Goal: Navigation & Orientation: Understand site structure

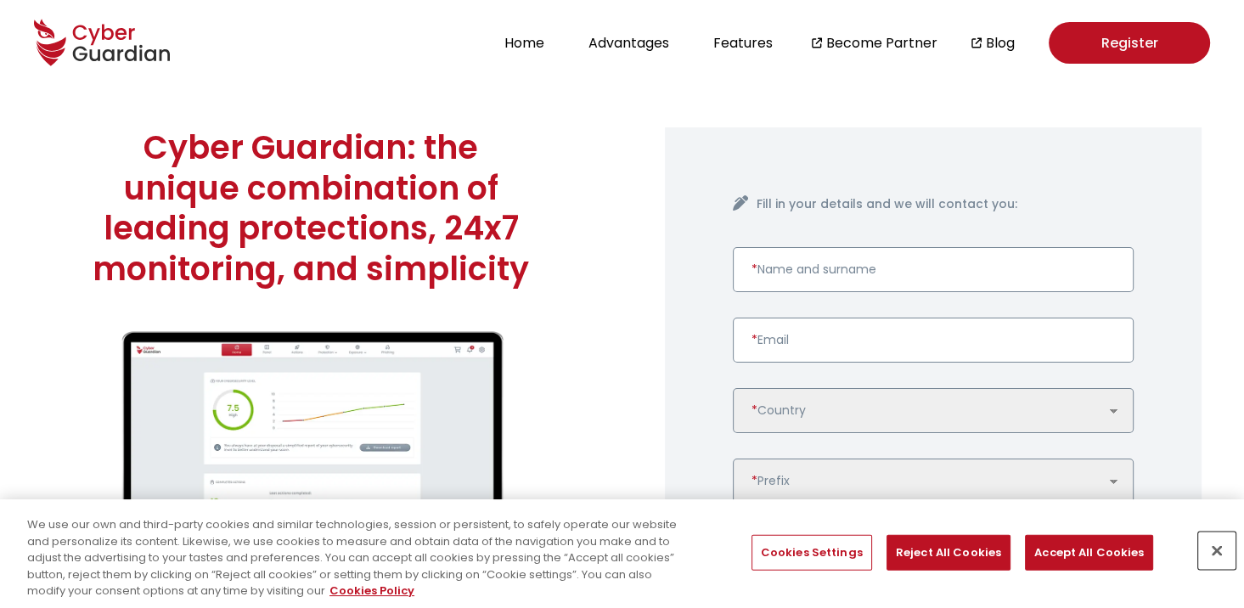
click at [1218, 548] on button "Close" at bounding box center [1216, 550] width 37 height 37
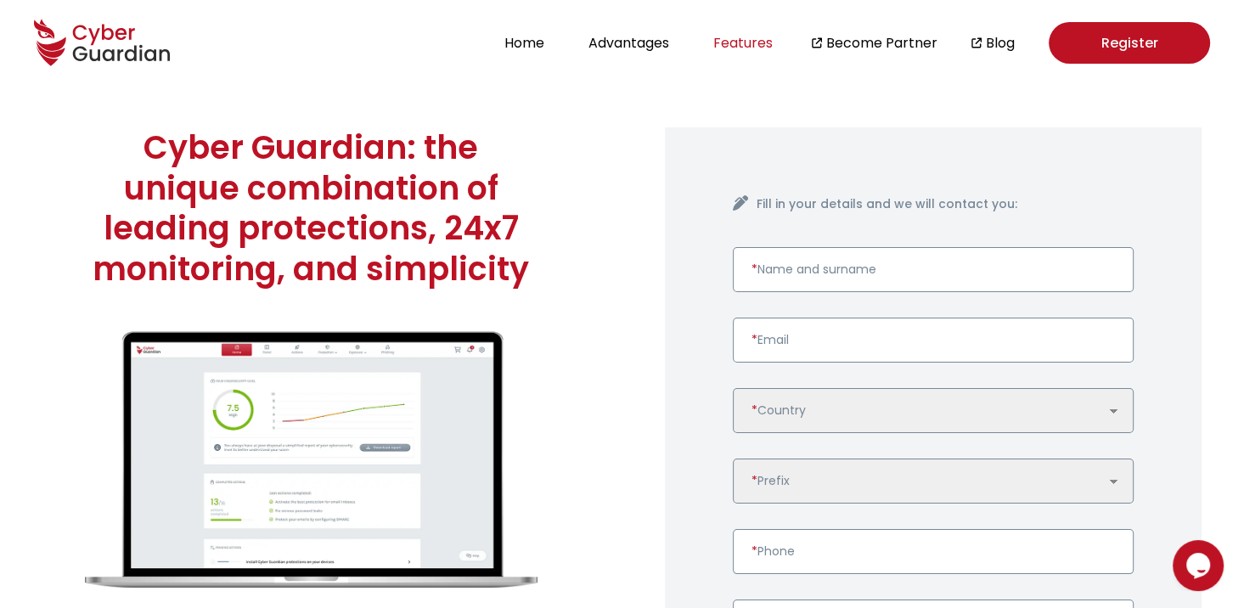
click at [754, 45] on button "Features" at bounding box center [743, 42] width 70 height 23
click at [522, 39] on button "Home" at bounding box center [524, 42] width 50 height 23
click at [508, 43] on button "Home" at bounding box center [524, 42] width 50 height 23
click at [72, 47] on icon at bounding box center [102, 42] width 136 height 59
click at [623, 48] on button "Advantages" at bounding box center [628, 42] width 91 height 23
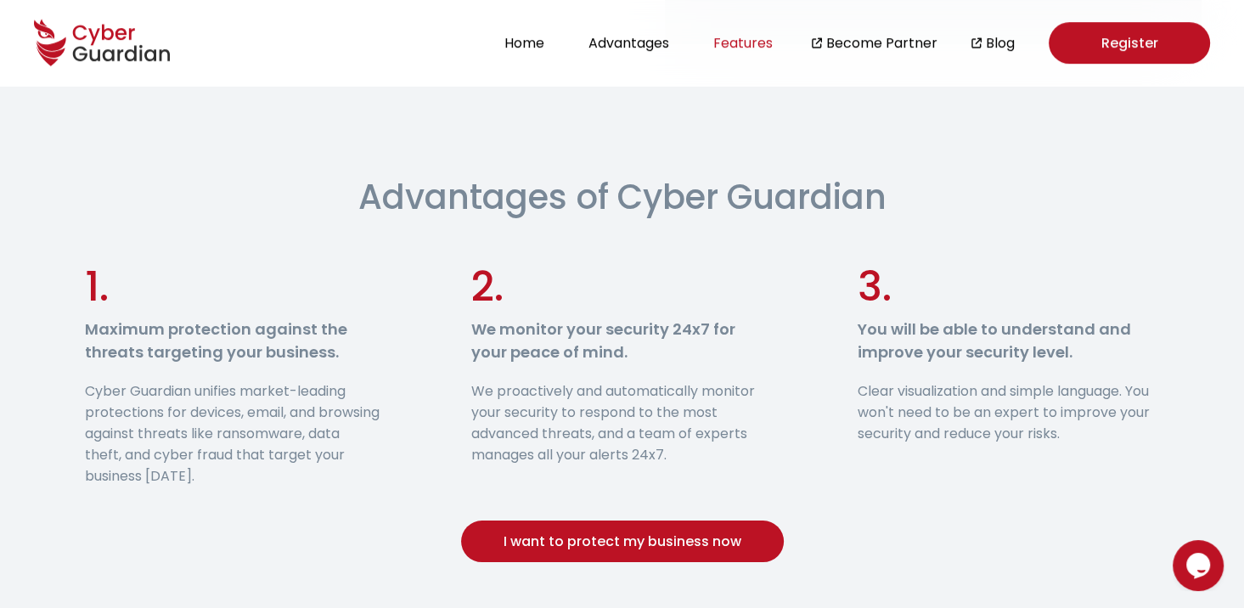
click at [754, 49] on button "Features" at bounding box center [743, 42] width 70 height 23
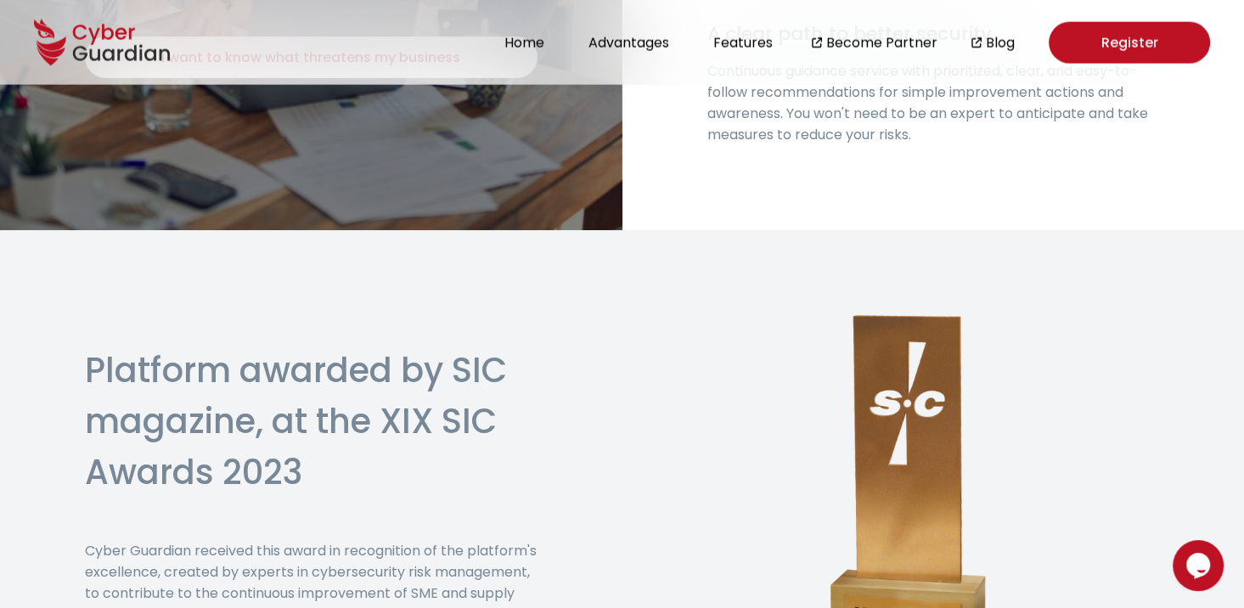
scroll to position [4088, 0]
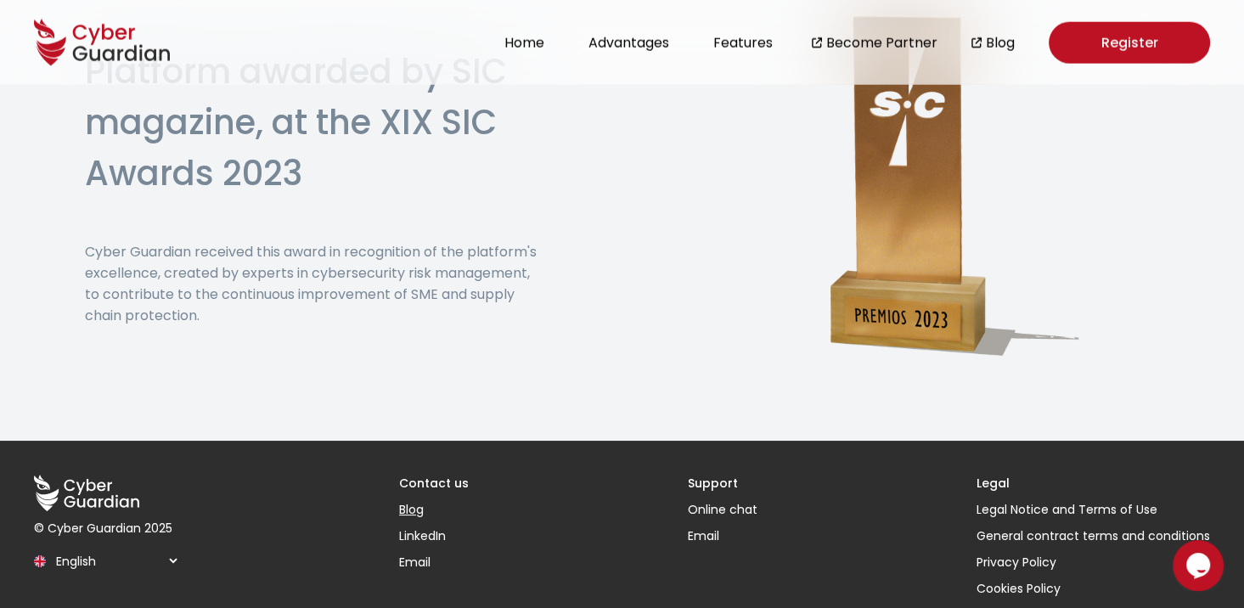
click at [413, 501] on link "Blog" at bounding box center [434, 510] width 70 height 18
